Goal: Navigation & Orientation: Find specific page/section

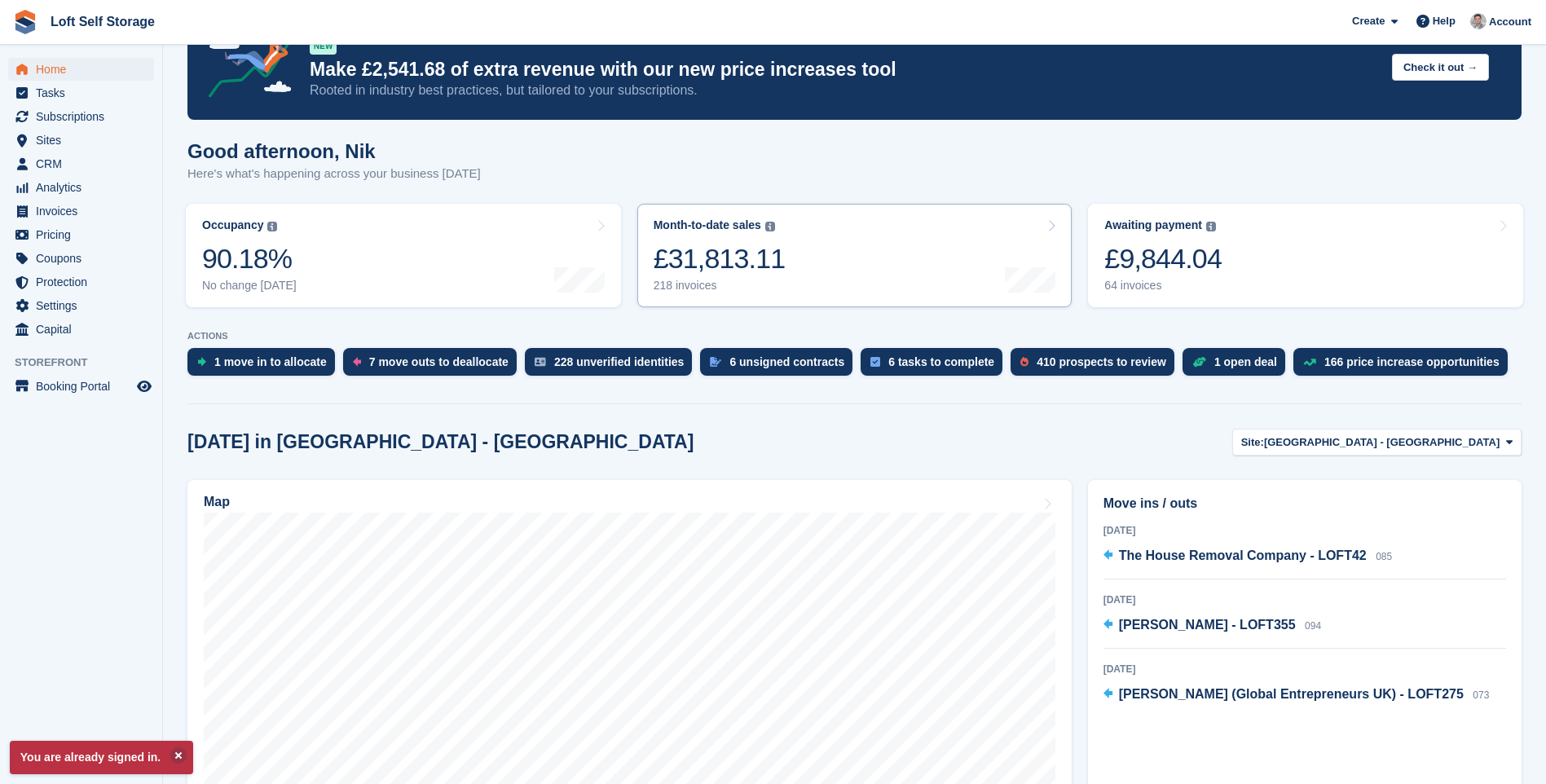
scroll to position [81, 0]
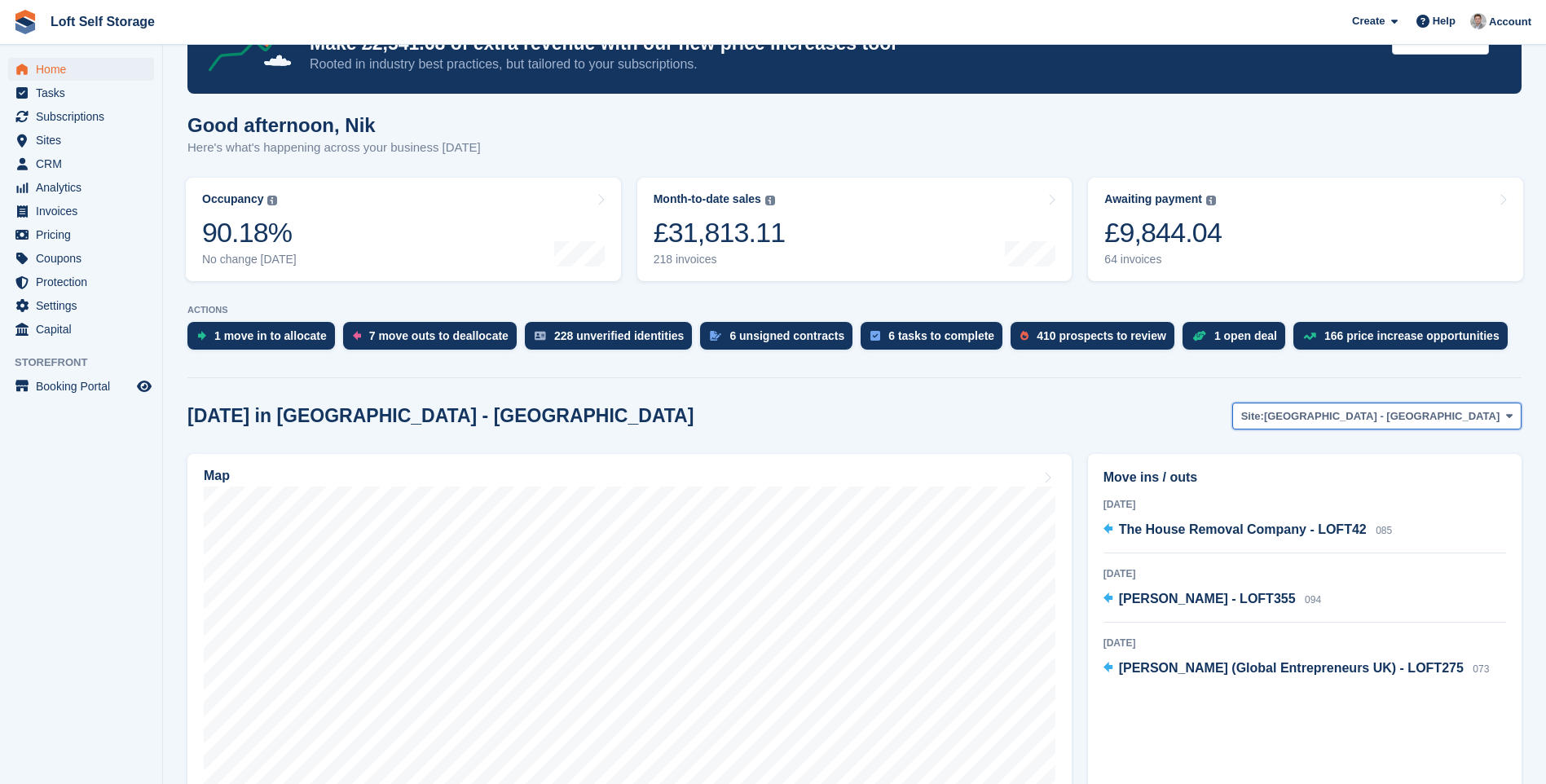
click at [1488, 419] on span "[GEOGRAPHIC_DATA] - [GEOGRAPHIC_DATA]" at bounding box center [1382, 416] width 236 height 16
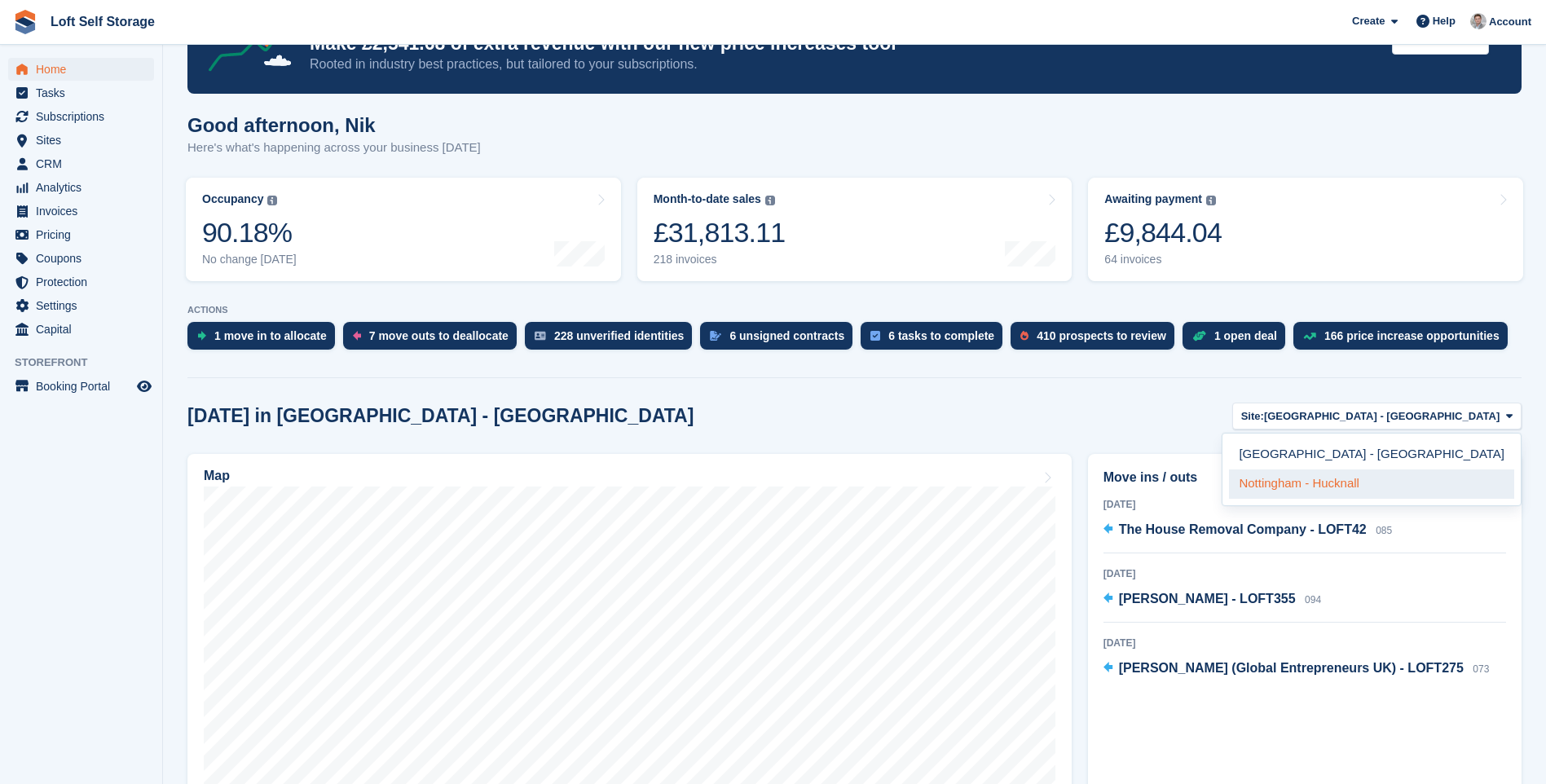
click at [1454, 481] on link "Nottingham - Hucknall" at bounding box center [1371, 483] width 285 height 29
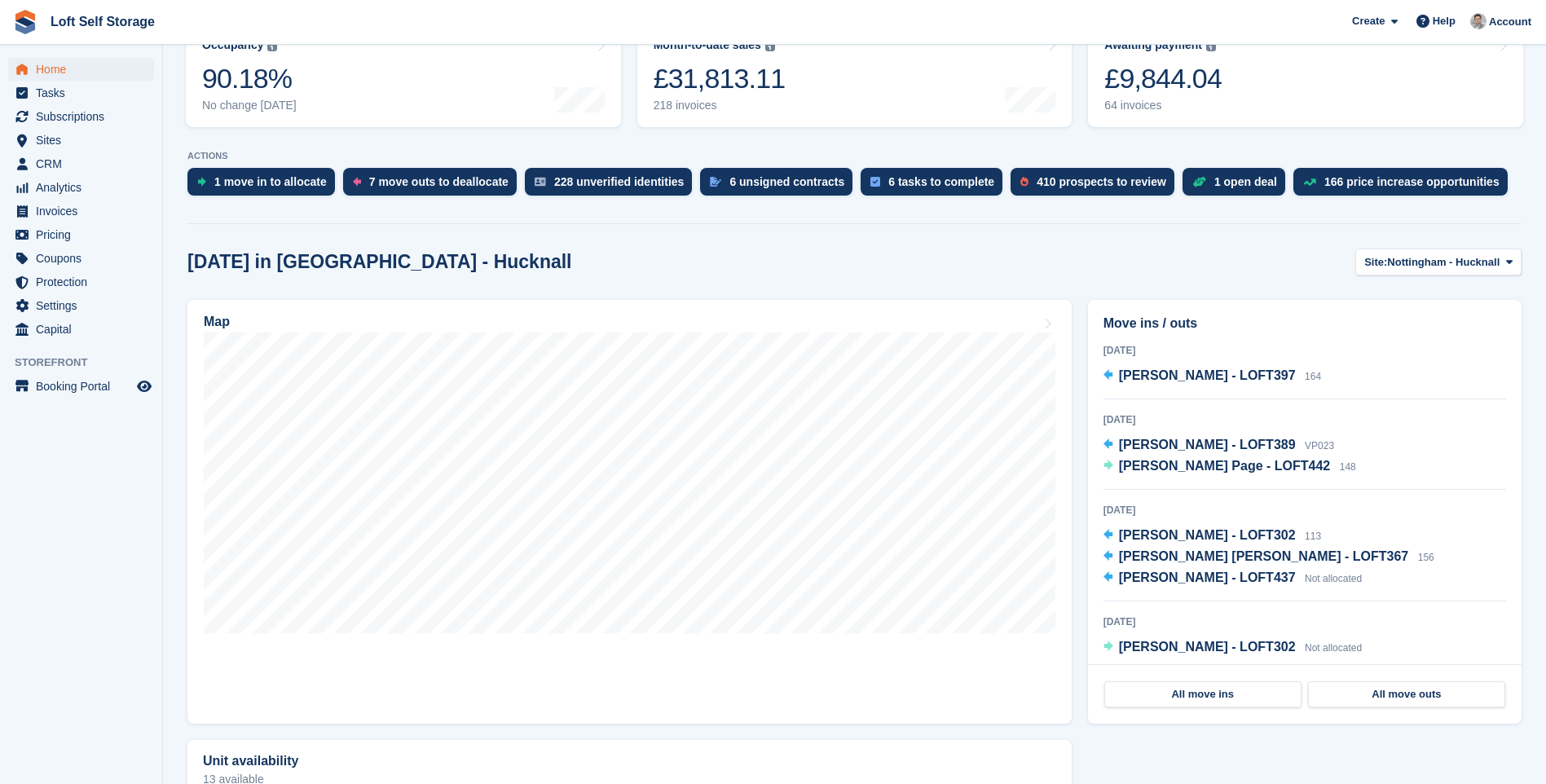
scroll to position [244, 0]
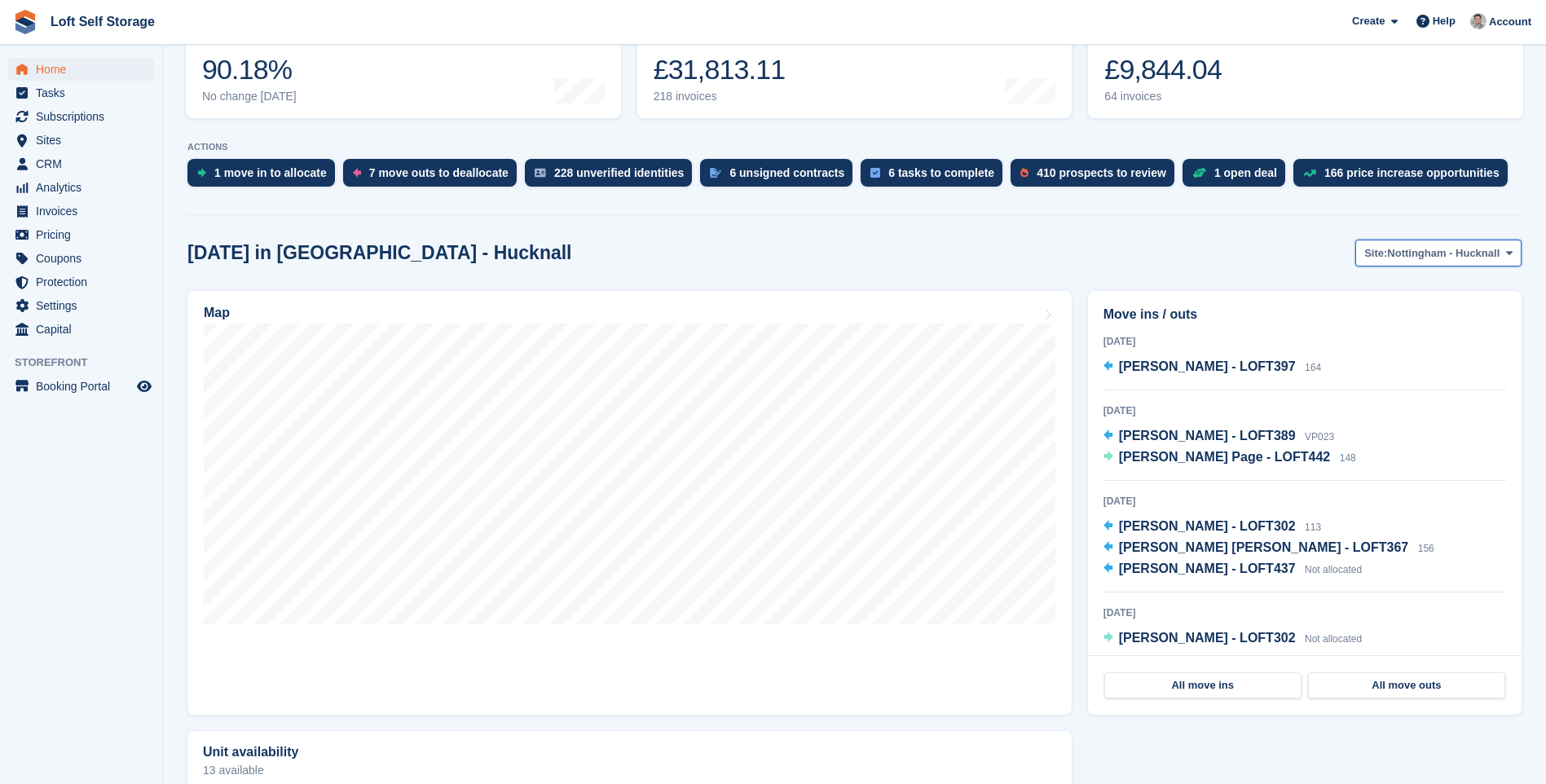
click at [1516, 258] on button "Site: Nottingham - Hucknall" at bounding box center [1438, 253] width 166 height 26
click at [1454, 294] on link "[GEOGRAPHIC_DATA] - [GEOGRAPHIC_DATA]" at bounding box center [1371, 292] width 285 height 29
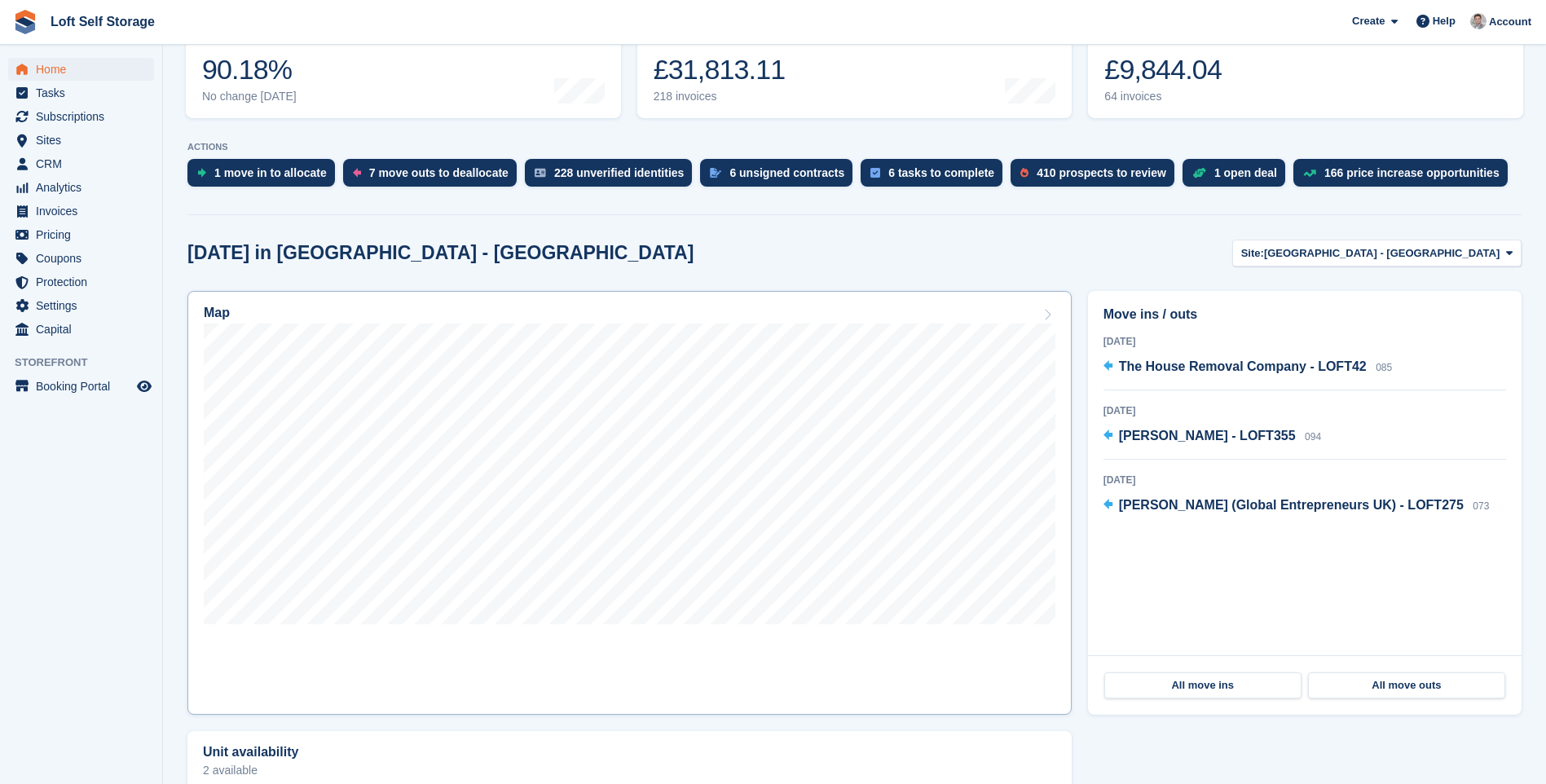
scroll to position [325, 0]
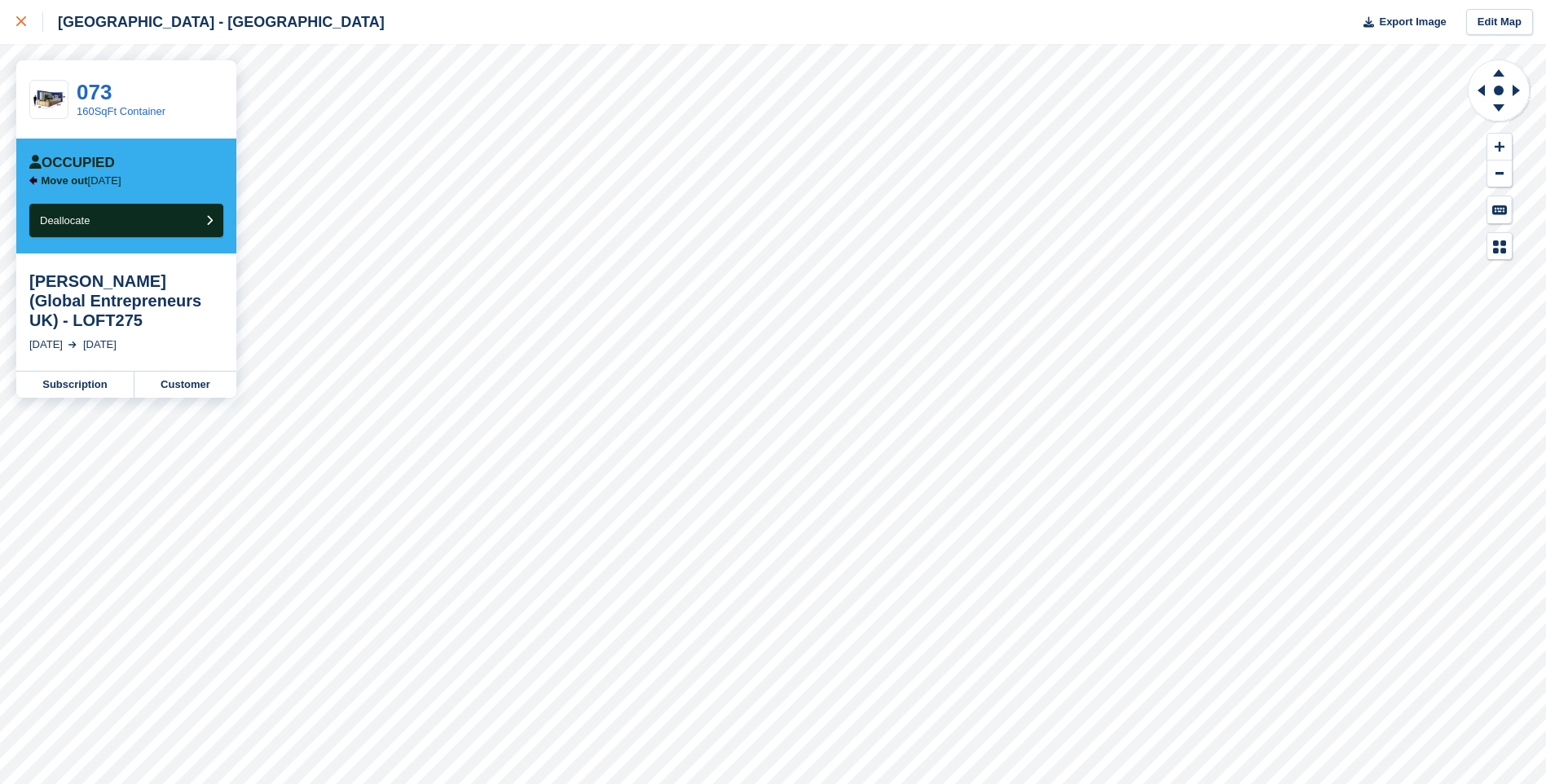
click at [25, 23] on icon at bounding box center [21, 21] width 9 height 9
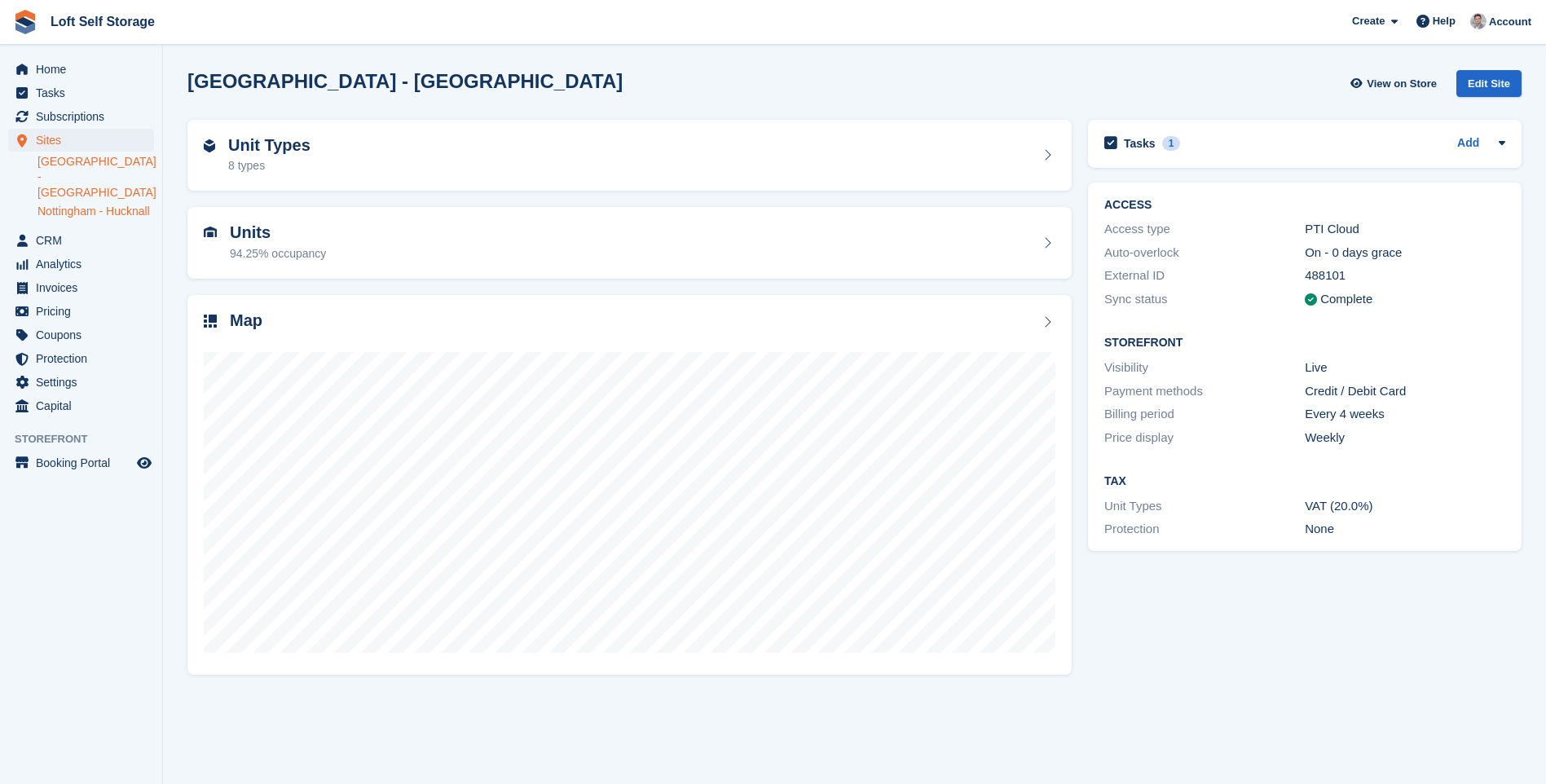
click at [71, 204] on link "Nottingham - Hucknall" at bounding box center [95, 211] width 116 height 15
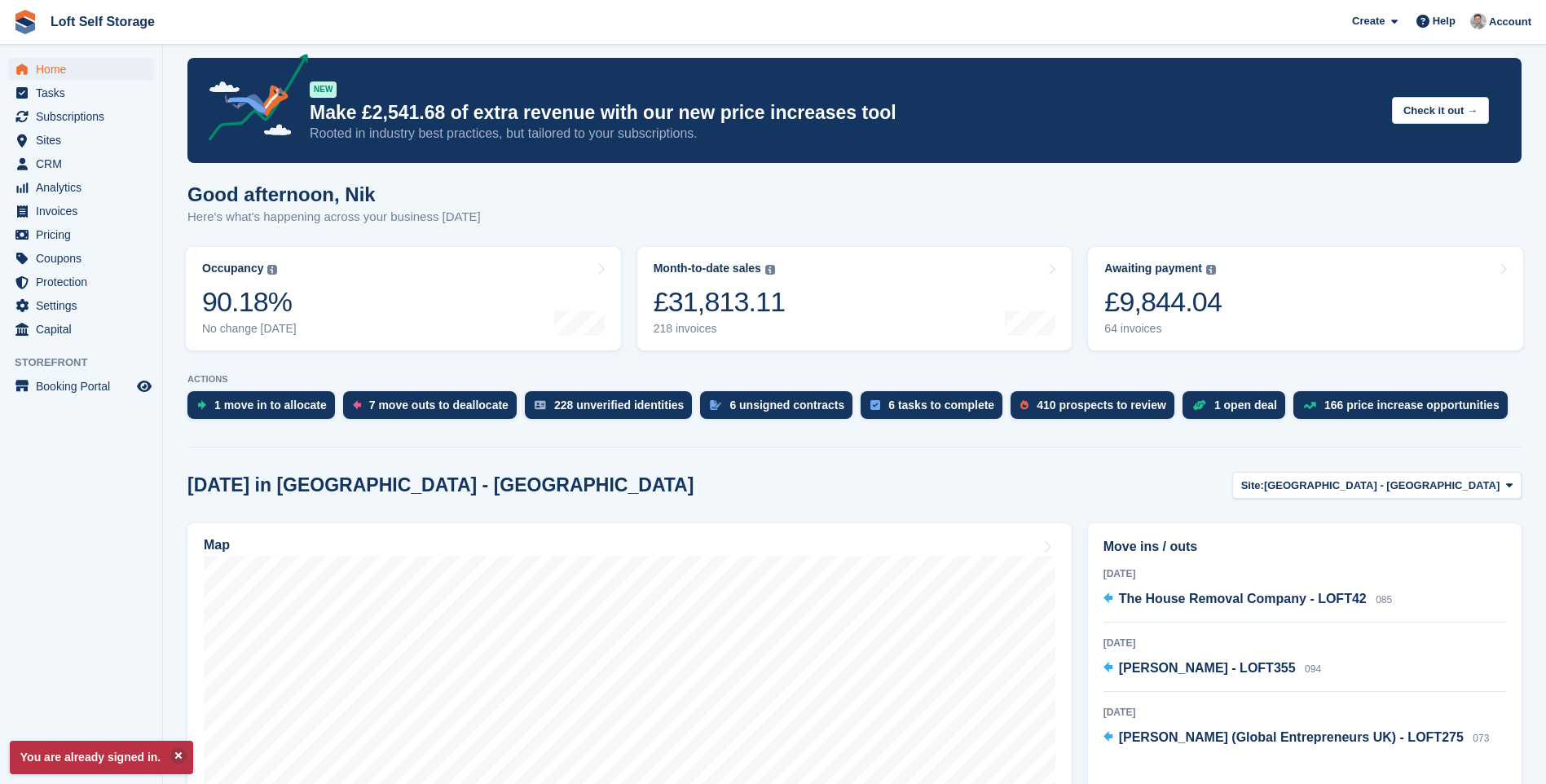
scroll to position [325, 0]
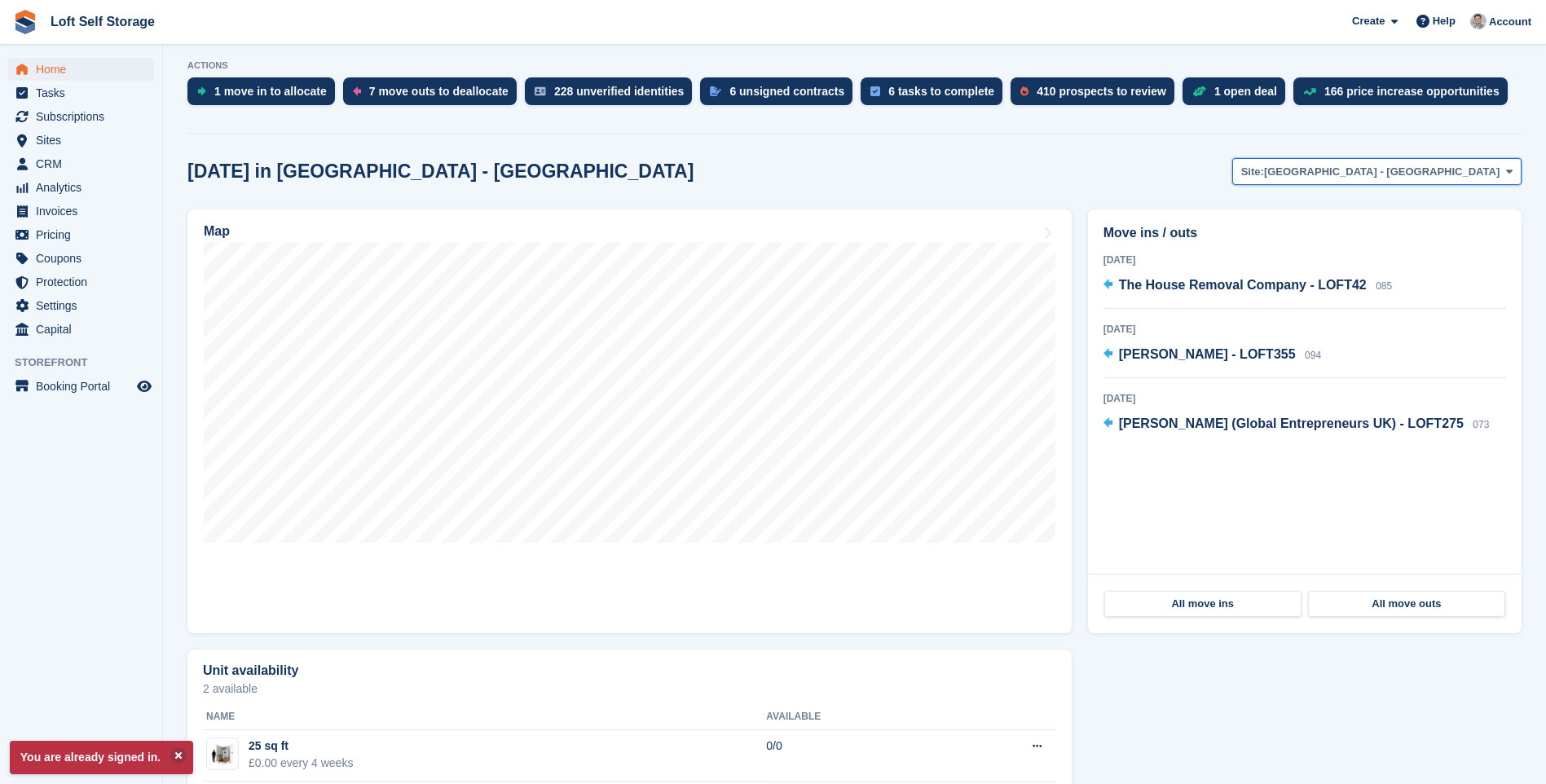
click at [1504, 170] on span at bounding box center [1509, 171] width 13 height 13
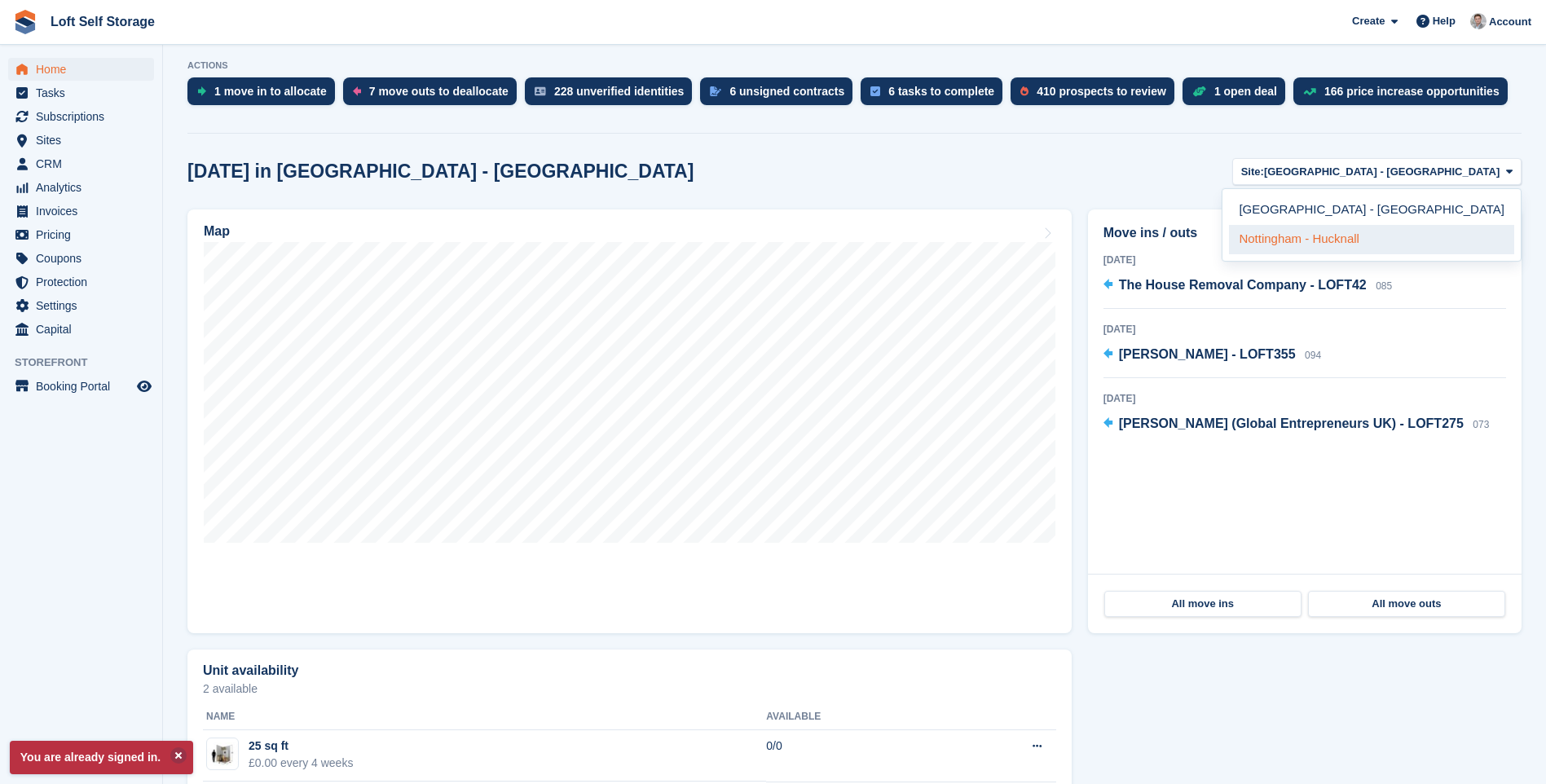
click at [1438, 234] on link "Nottingham - Hucknall" at bounding box center [1371, 239] width 285 height 29
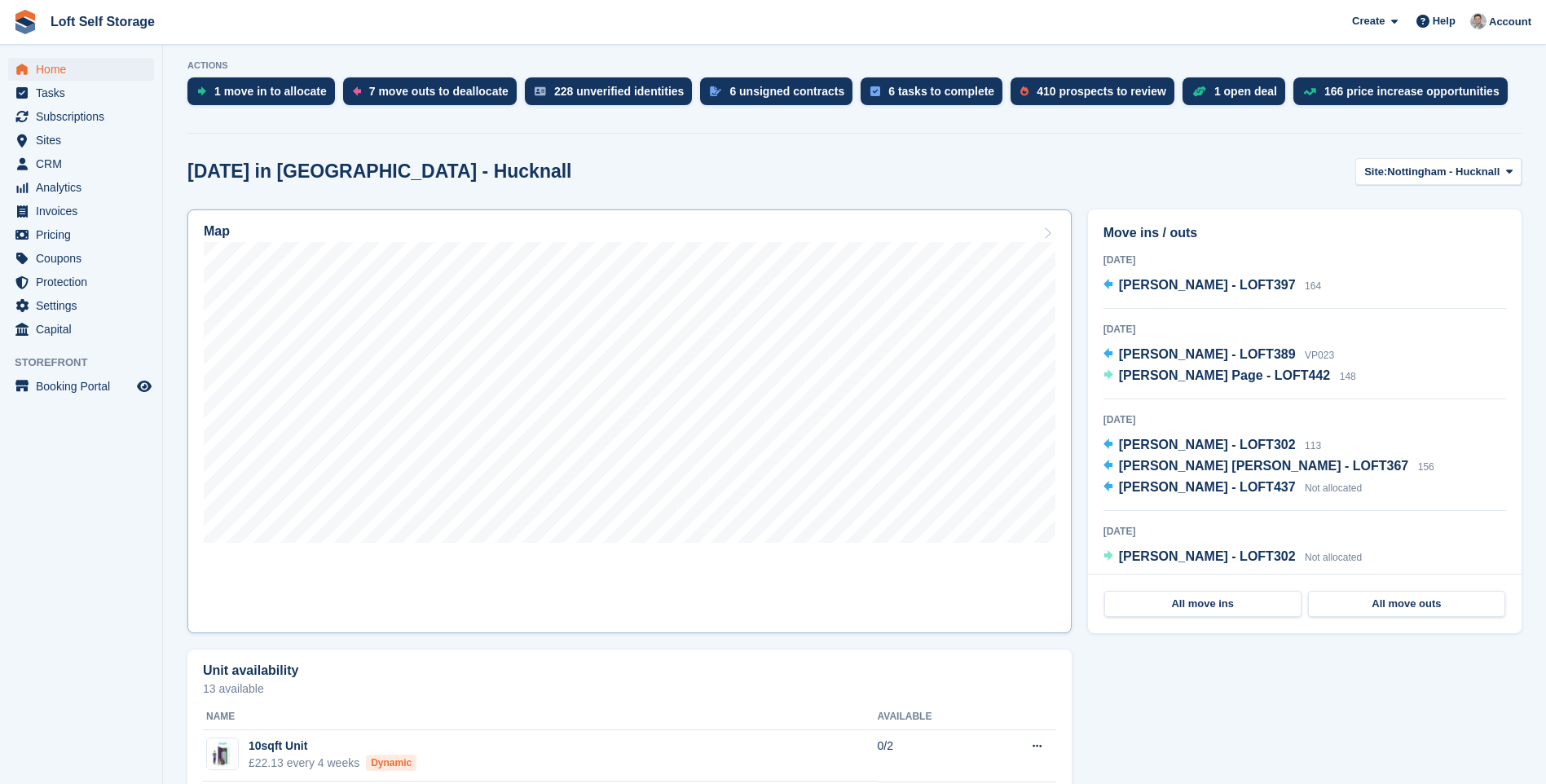
click at [605, 558] on link "Map" at bounding box center [630, 421] width 884 height 424
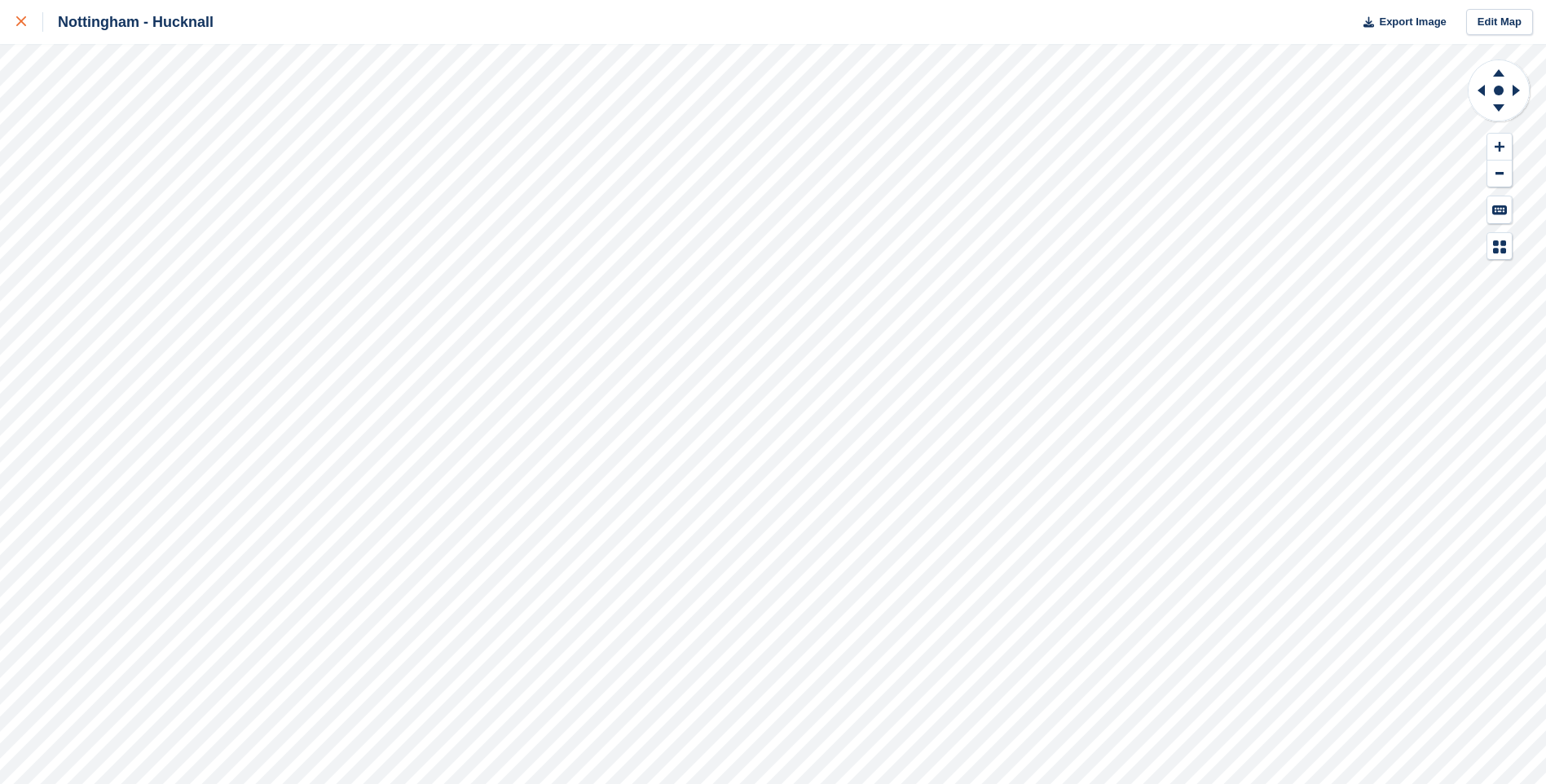
click at [15, 26] on link at bounding box center [22, 22] width 43 height 44
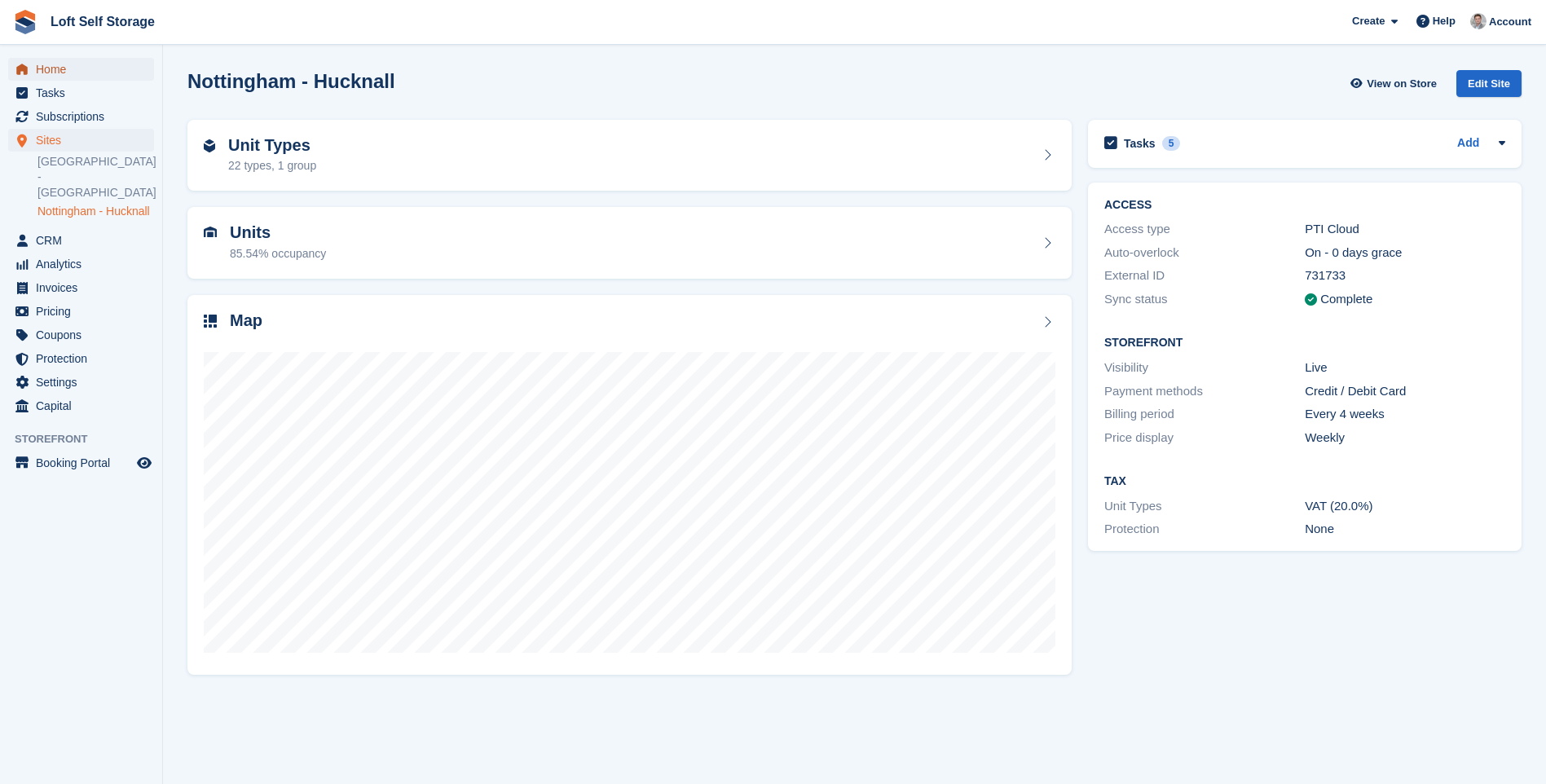
click at [42, 63] on span "Home" at bounding box center [85, 69] width 98 height 23
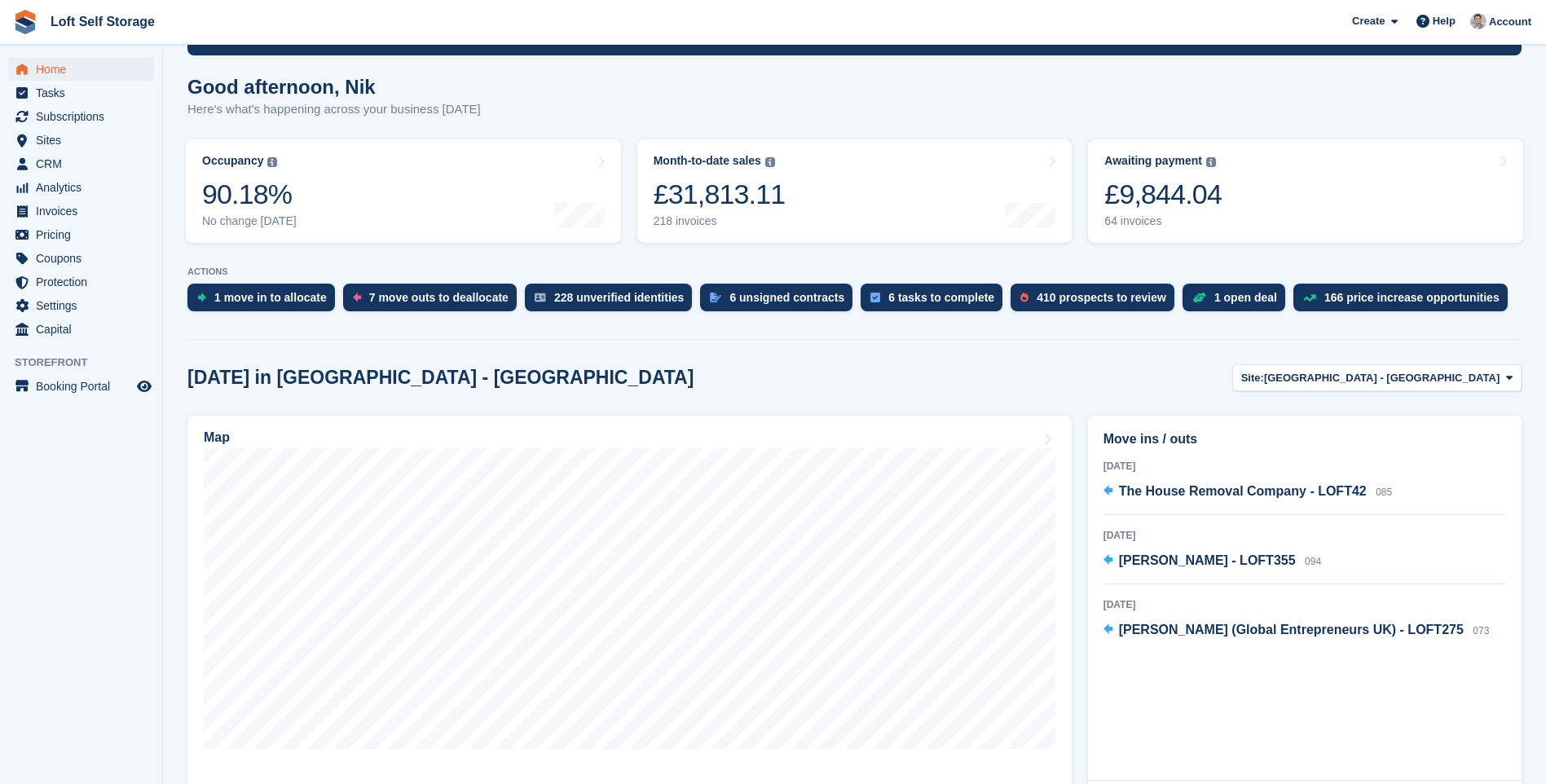
scroll to position [81, 0]
